Goal: Information Seeking & Learning: Learn about a topic

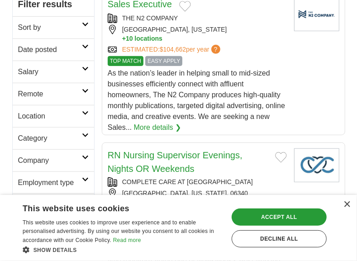
scroll to position [197, 0]
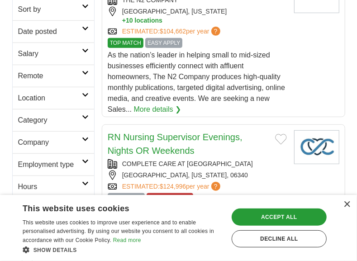
click at [164, 109] on link "More details ❯" at bounding box center [158, 109] width 48 height 11
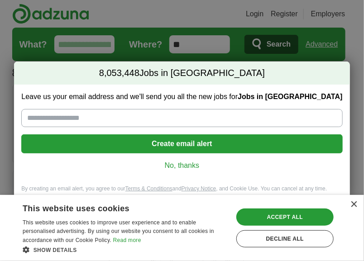
click at [169, 165] on link "No, thanks" at bounding box center [182, 166] width 307 height 10
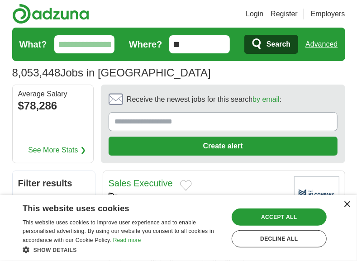
click at [347, 206] on div "×" at bounding box center [347, 204] width 7 height 7
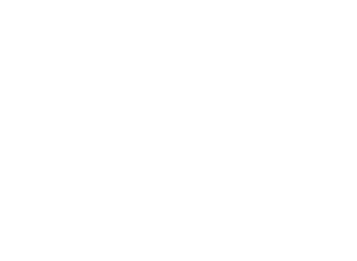
scroll to position [2156, 0]
